Goal: Download file/media

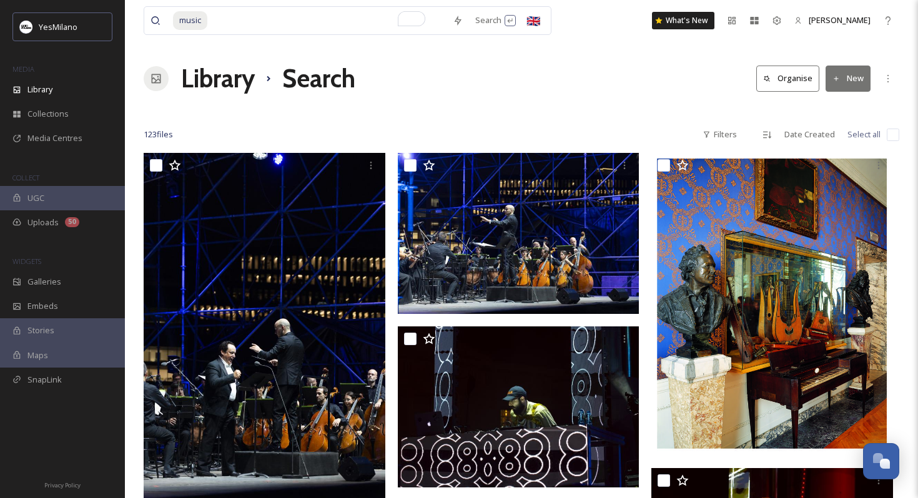
scroll to position [8984, 0]
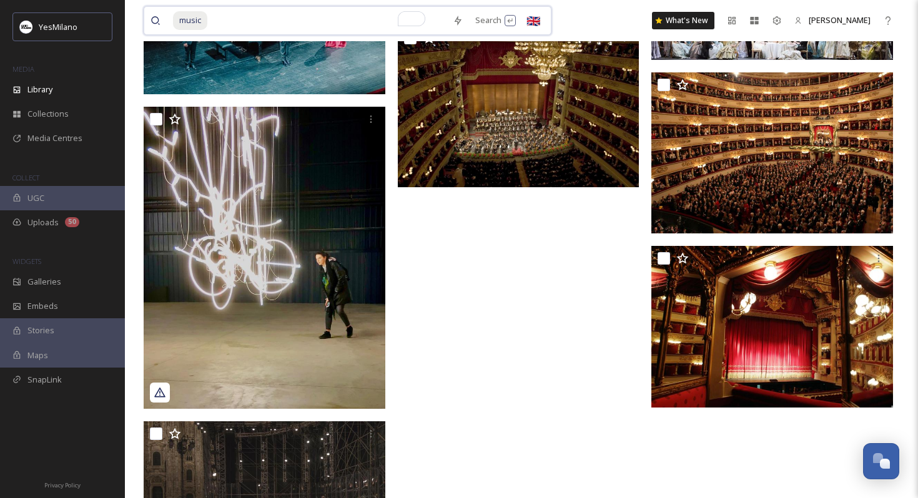
click at [309, 21] on input "To enrich screen reader interactions, please activate Accessibility in Grammarl…" at bounding box center [328, 20] width 238 height 27
type input "m"
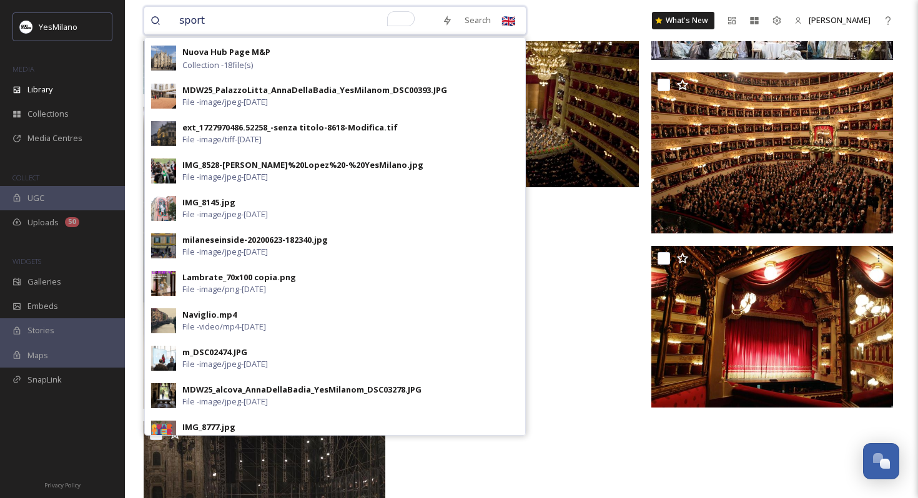
type input "sports"
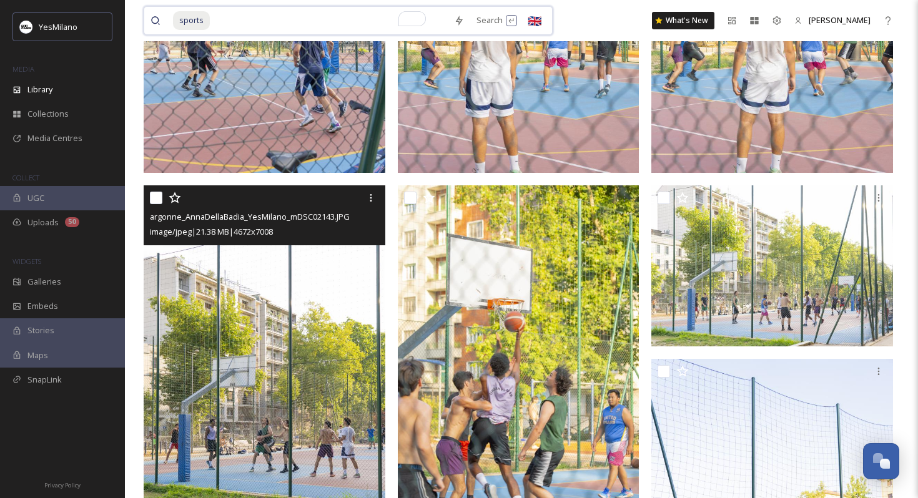
scroll to position [601, 0]
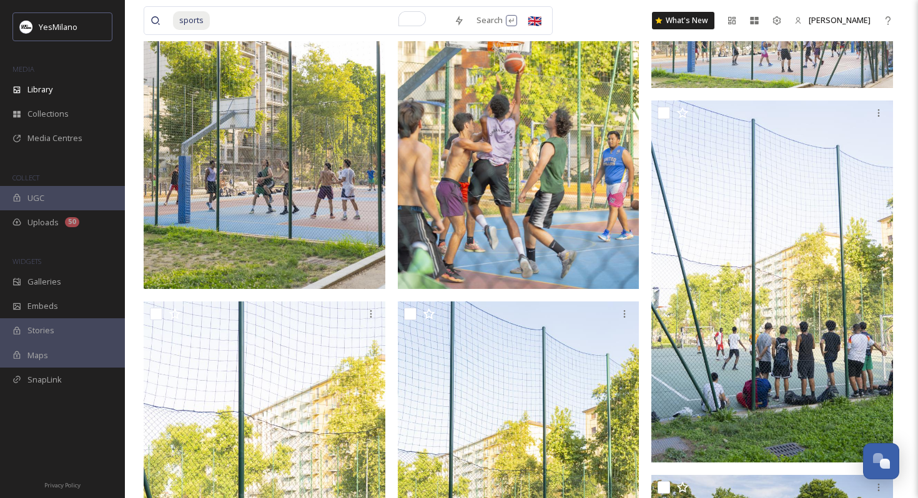
click at [491, 149] on img at bounding box center [519, 108] width 242 height 363
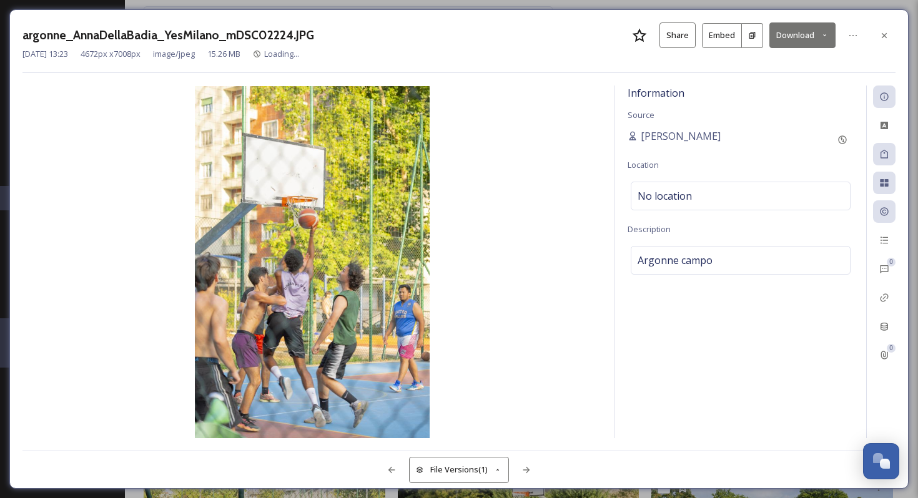
click at [785, 31] on button "Download" at bounding box center [802, 35] width 66 height 26
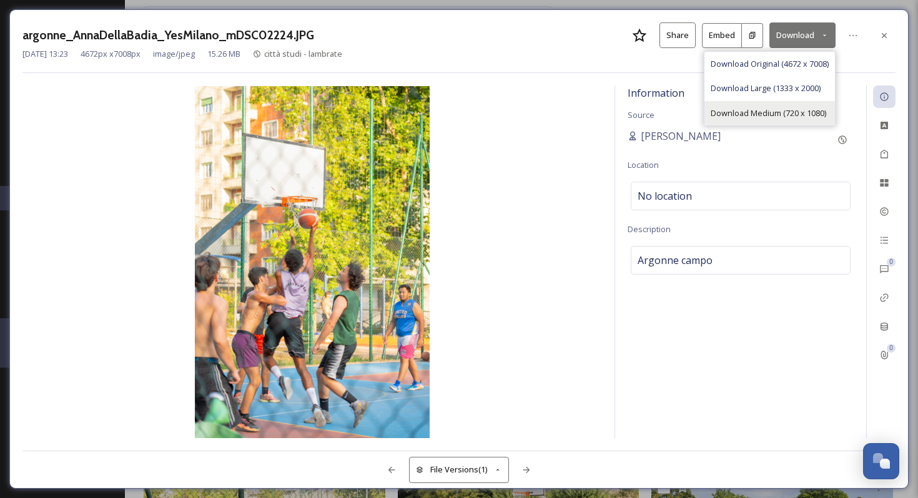
click at [727, 116] on span "Download Medium (720 x 1080)" at bounding box center [769, 113] width 116 height 12
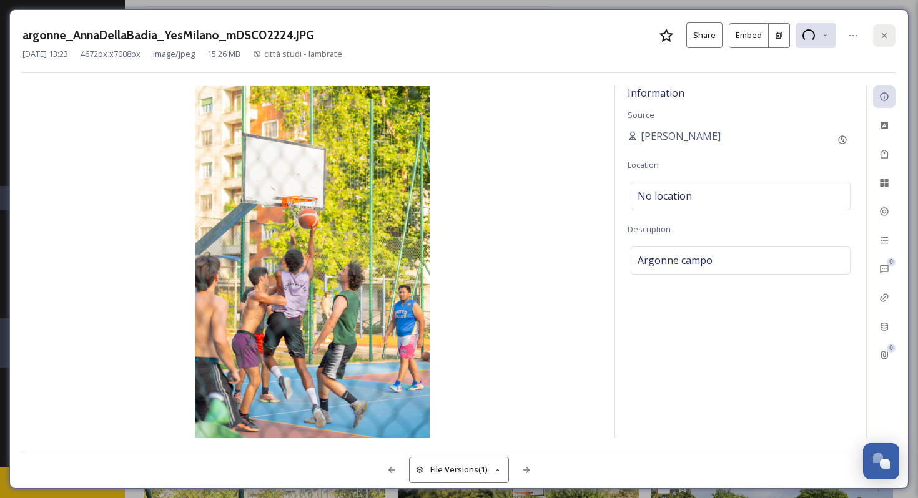
click at [881, 41] on div at bounding box center [884, 35] width 22 height 22
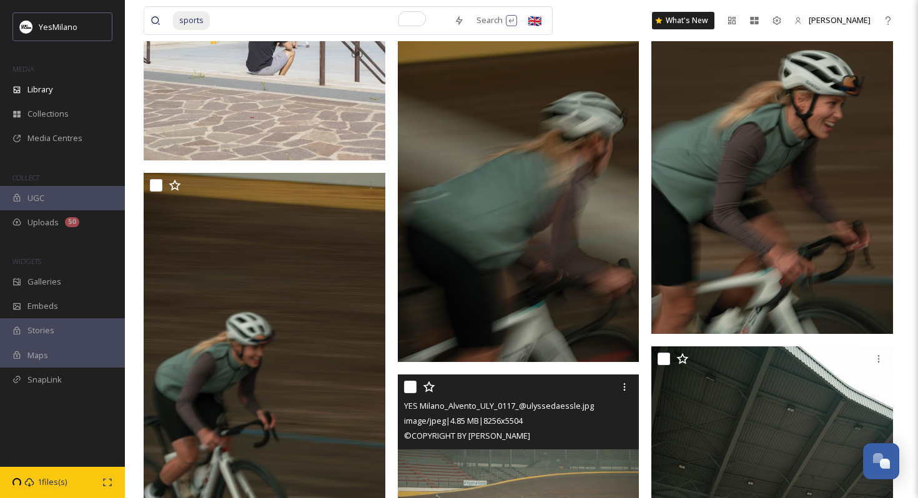
scroll to position [1608, 0]
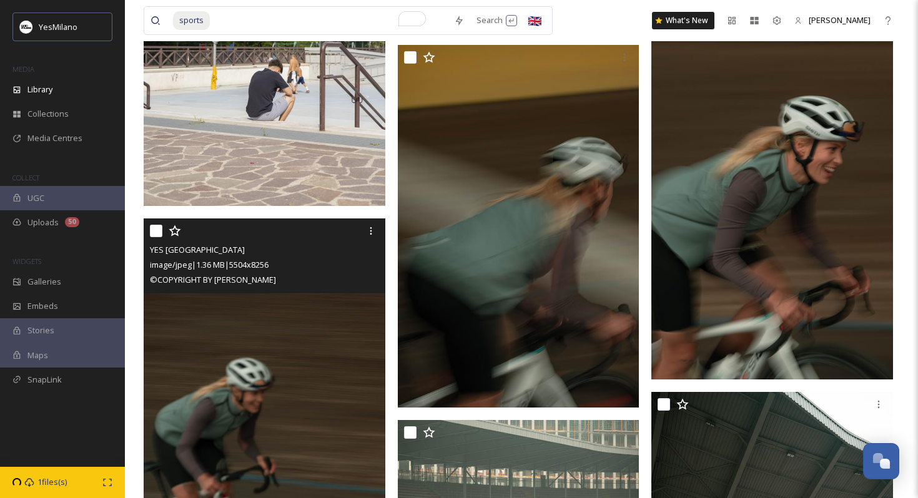
click at [297, 435] on img at bounding box center [265, 400] width 242 height 363
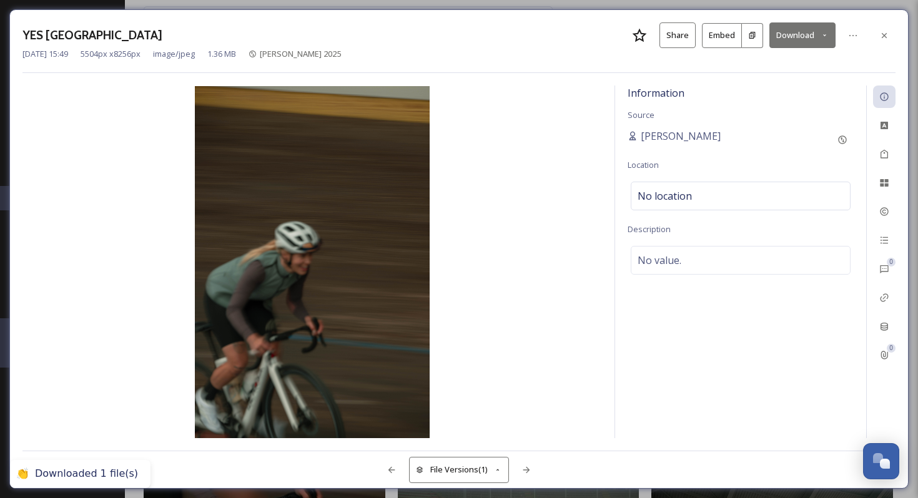
click at [804, 39] on button "Download" at bounding box center [802, 35] width 66 height 26
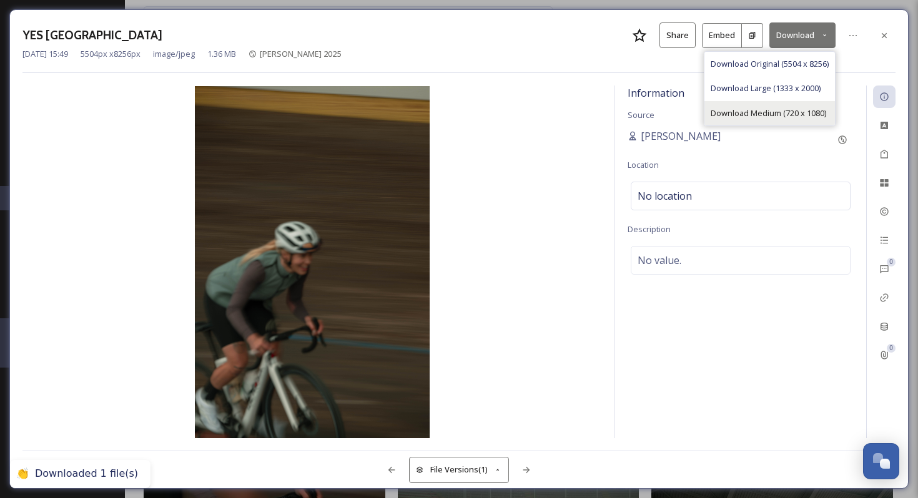
click at [767, 111] on span "Download Medium (720 x 1080)" at bounding box center [769, 113] width 116 height 12
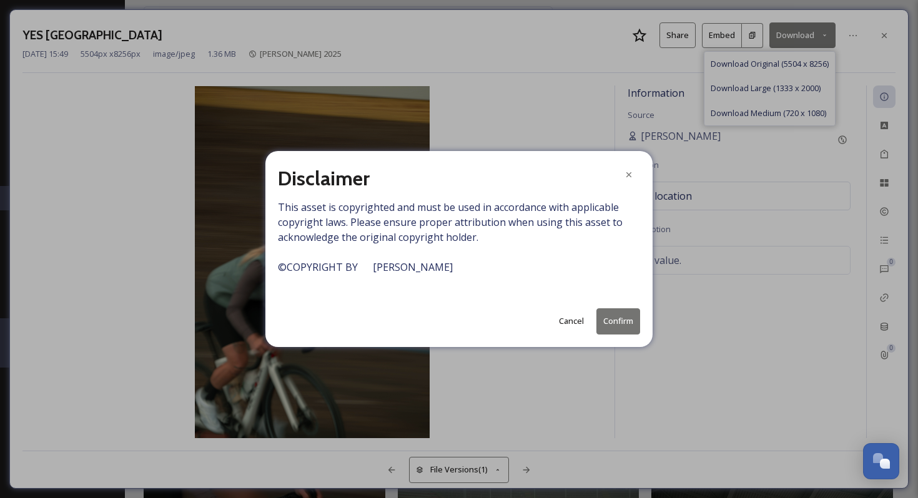
click at [621, 328] on button "Confirm" at bounding box center [618, 322] width 44 height 26
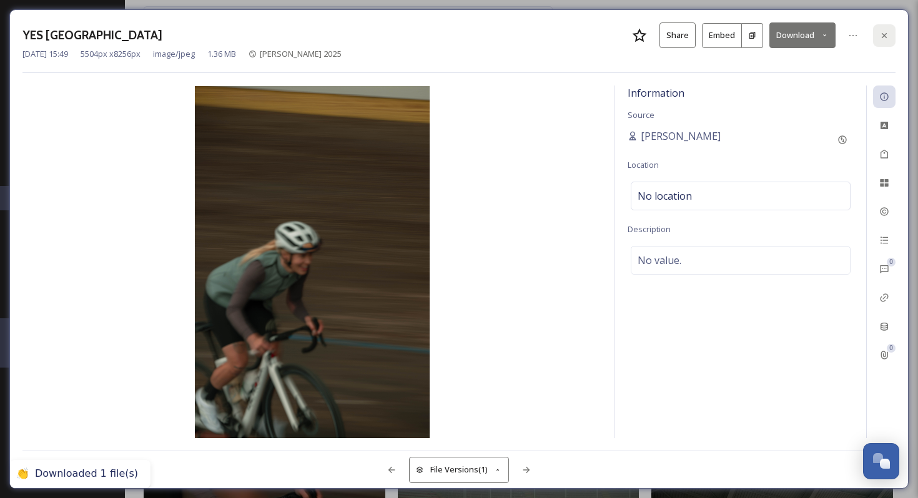
click at [889, 33] on icon at bounding box center [884, 36] width 10 height 10
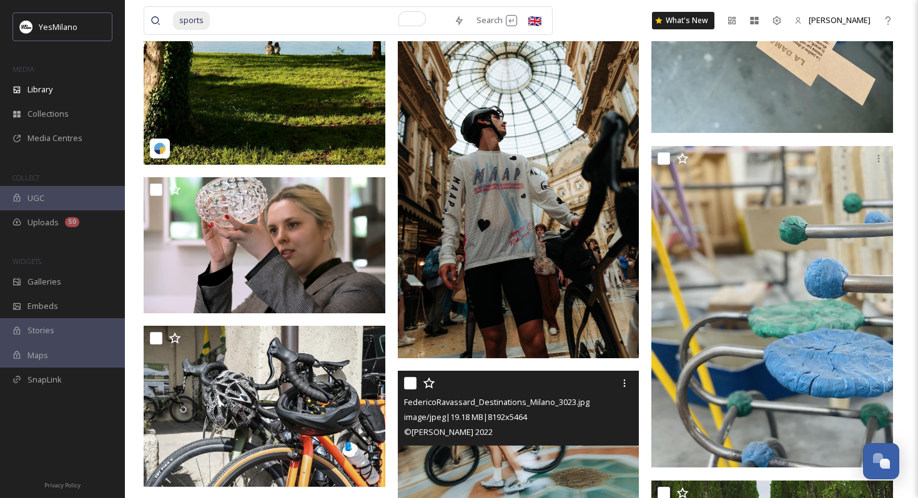
scroll to position [5083, 0]
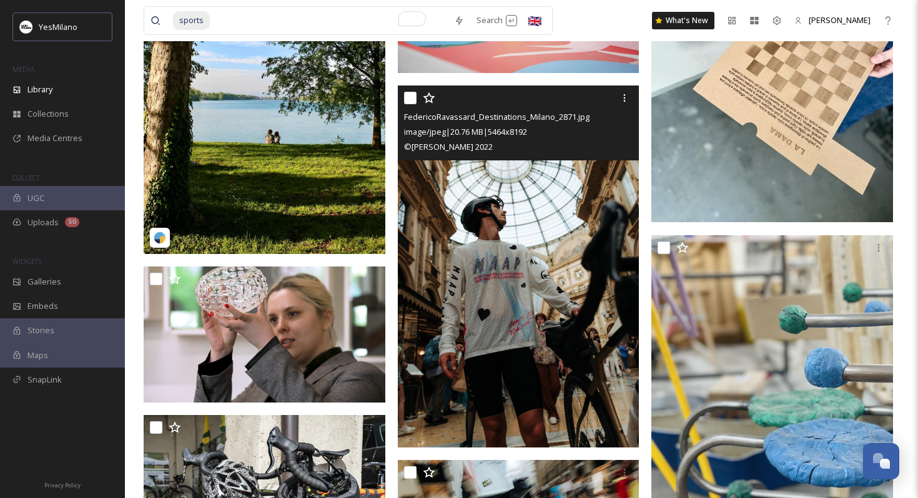
click at [533, 277] on img at bounding box center [519, 267] width 242 height 362
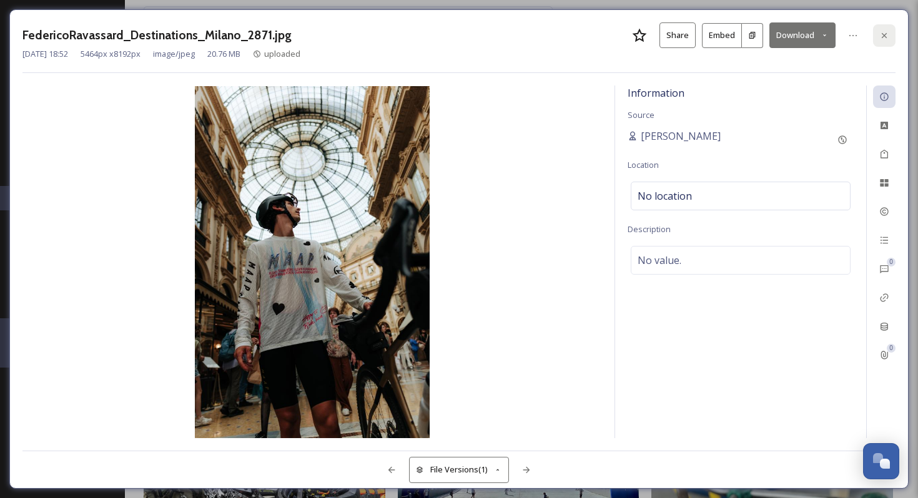
click at [886, 34] on icon at bounding box center [884, 34] width 5 height 5
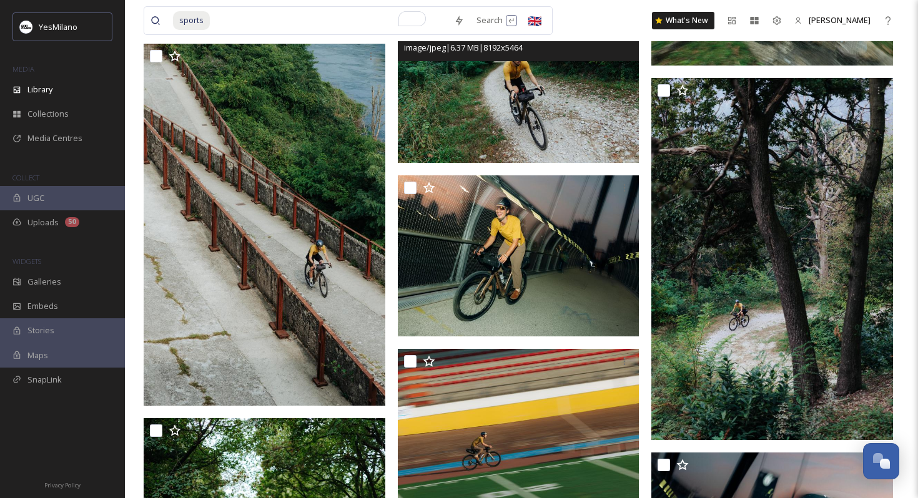
scroll to position [7838, 0]
